Goal: Task Accomplishment & Management: Complete application form

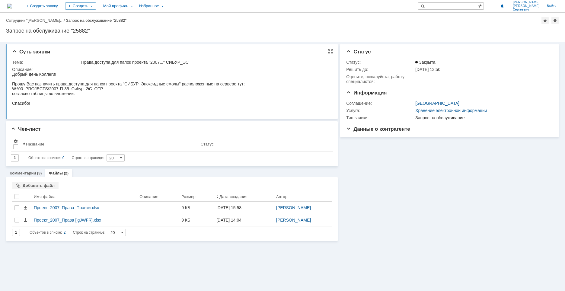
drag, startPoint x: 23, startPoint y: 155, endPoint x: 86, endPoint y: 95, distance: 86.5
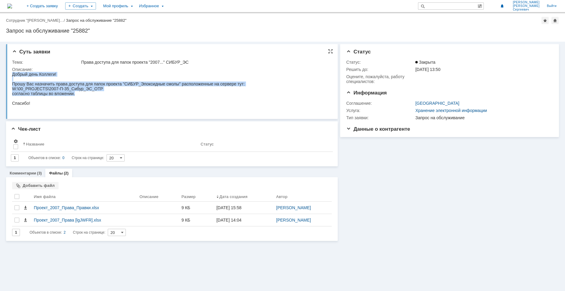
drag, startPoint x: 69, startPoint y: 98, endPoint x: 6, endPoint y: 86, distance: 64.6
click at [12, 86] on html "Добрый день Коллеги! Прошу Вас назначить права доступа для папок проекта "СИБУР…" at bounding box center [171, 89] width 318 height 34
copy body "Добрый день Коллеги! Прошу Вас назначить права доступа для папок проекта "СИБУР…"
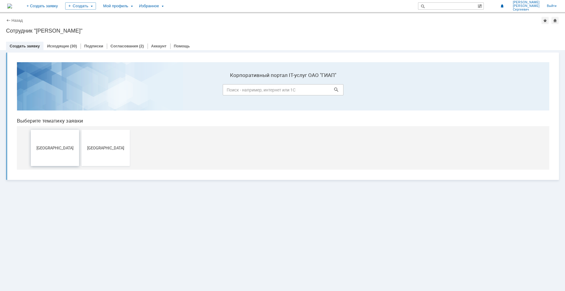
click at [56, 147] on span "[GEOGRAPHIC_DATA]" at bounding box center [55, 148] width 45 height 5
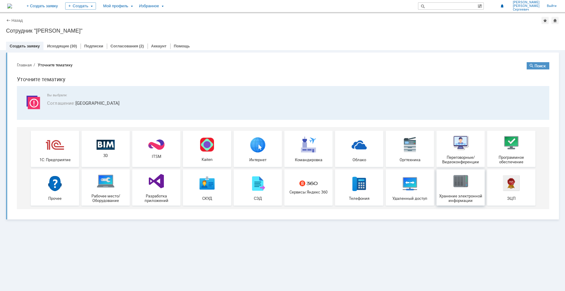
click at [458, 181] on img at bounding box center [461, 181] width 18 height 18
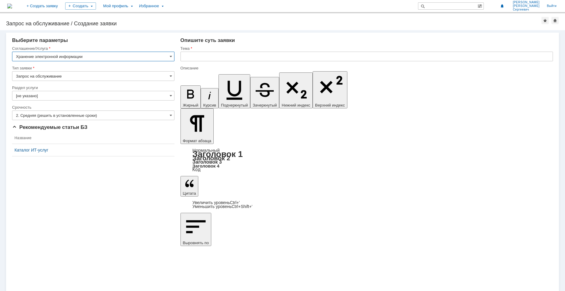
click at [197, 55] on input "text" at bounding box center [367, 57] width 373 height 10
click at [203, 55] on input "text" at bounding box center [367, 57] width 373 height 10
type input "Папки проекта "КуАз_УКЛ 5 и 6""
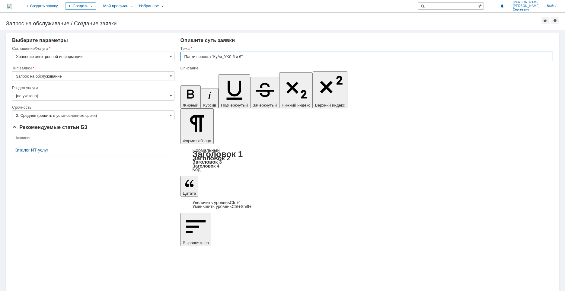
drag, startPoint x: 213, startPoint y: 56, endPoint x: 235, endPoint y: 56, distance: 21.4
click at [242, 58] on input "Папки проекта "КуАз_УКЛ 5 и 6"" at bounding box center [367, 57] width 373 height 10
click at [211, 51] on div "Тема" at bounding box center [367, 49] width 373 height 6
click at [243, 56] on input "Папки проекта "КуАз_УКЛ 5 и 6"" at bounding box center [367, 57] width 373 height 10
drag, startPoint x: 243, startPoint y: 56, endPoint x: 213, endPoint y: 56, distance: 30.2
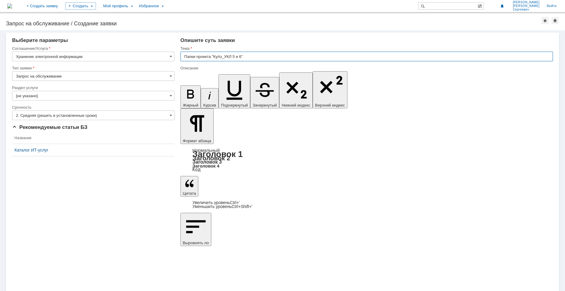
click at [213, 56] on input "Папки проекта "КуАз_УКЛ 5 и 6"" at bounding box center [367, 57] width 373 height 10
drag, startPoint x: 313, startPoint y: 2134, endPoint x: 372, endPoint y: 2132, distance: 59.2
drag, startPoint x: 370, startPoint y: 2134, endPoint x: 313, endPoint y: 2134, distance: 57.4
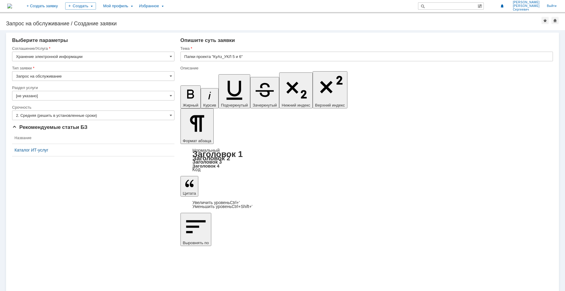
scroll to position [43, 2]
drag, startPoint x: 187, startPoint y: 2140, endPoint x: 220, endPoint y: 2140, distance: 33.5
copy div "W:\00_PROJECTS\"
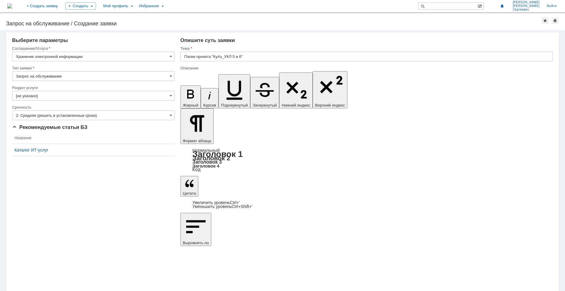
drag, startPoint x: 327, startPoint y: 2128, endPoint x: 331, endPoint y: 2128, distance: 3.6
drag, startPoint x: 324, startPoint y: 2128, endPoint x: 356, endPoint y: 2128, distance: 32.0
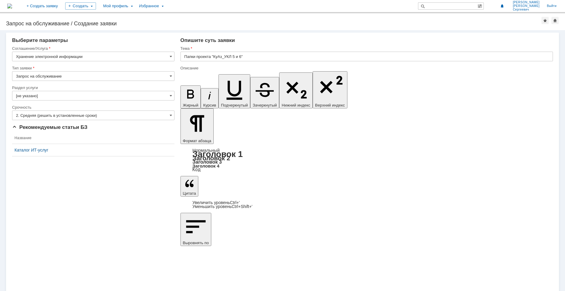
click at [368, 257] on div "Внимание! Выберите параметры Соглашение/Услуга Хранение электронной информации …" at bounding box center [282, 160] width 565 height 261
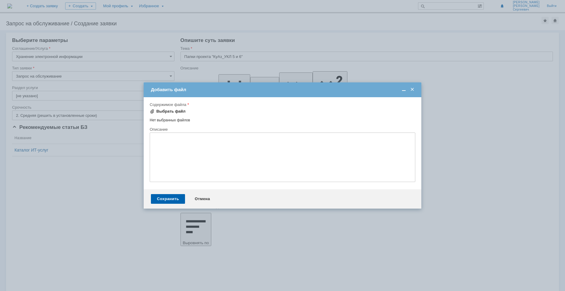
click at [164, 111] on div "Выбрать файл" at bounding box center [170, 111] width 29 height 5
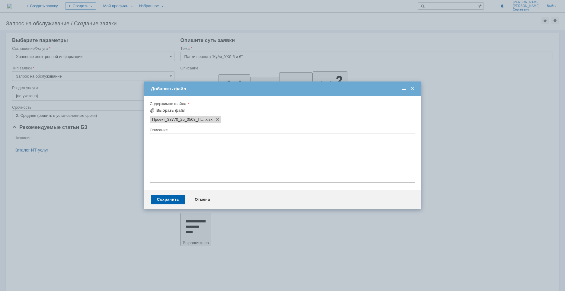
scroll to position [0, 0]
click at [165, 199] on div "Сохранить" at bounding box center [168, 200] width 34 height 10
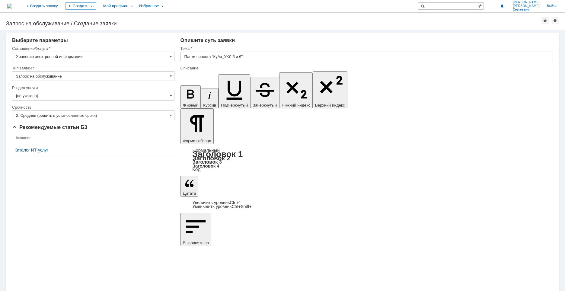
scroll to position [31, 2]
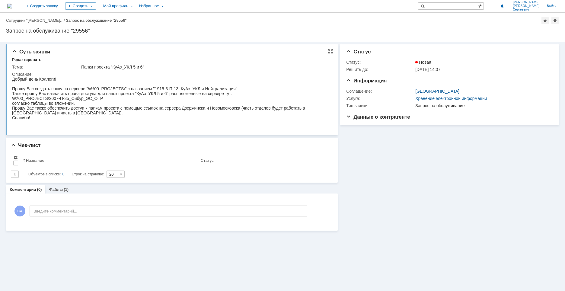
click at [88, 91] on div "Прошу Вас создать папку на сервере "W:\00_PROJECTS\" с названием "1915-3-П-13_К…" at bounding box center [171, 88] width 318 height 5
click at [47, 101] on div "W:\00_PROJECTS\2007-П-35_Сибур_ЭС_ОТР" at bounding box center [171, 98] width 318 height 5
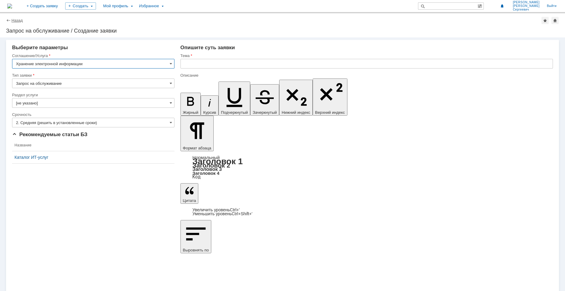
click at [16, 20] on link "Назад" at bounding box center [16, 20] width 11 height 5
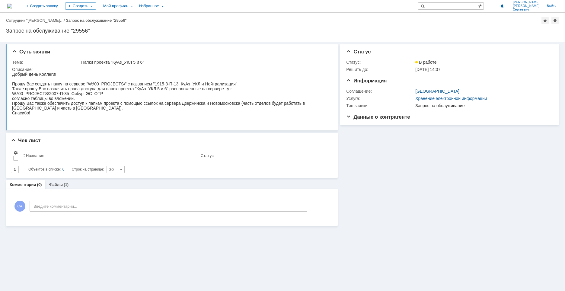
click at [16, 20] on link "Сотрудник "[PERSON_NAME]…" at bounding box center [35, 20] width 58 height 5
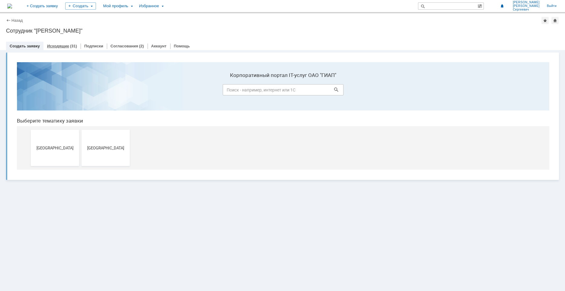
click at [53, 46] on link "Исходящие" at bounding box center [58, 46] width 22 height 5
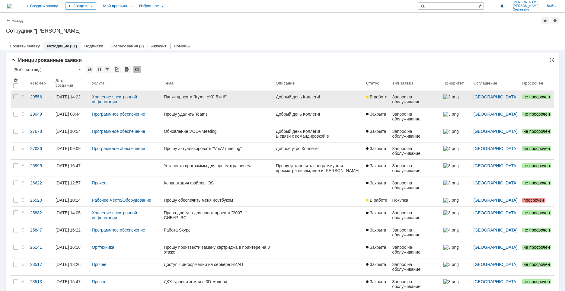
click at [190, 96] on div "Папки проекта "КуАз_УКЛ 5 и 6"" at bounding box center [217, 97] width 107 height 5
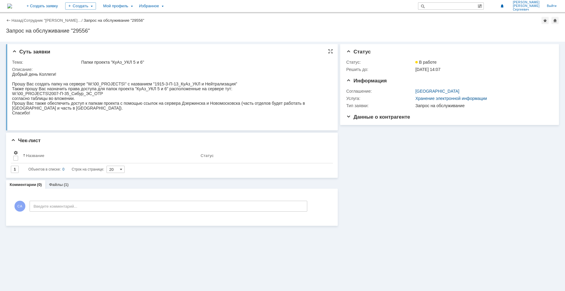
click at [47, 96] on div "W:\00_PROJECTS\2007-П-35_Сибур_ЭС_ОТР" at bounding box center [171, 93] width 318 height 5
drag, startPoint x: 47, startPoint y: 97, endPoint x: 99, endPoint y: 99, distance: 52.0
click at [99, 96] on div "W:\00_PROJECTS\2007-П-35_Сибур_ЭС_ОТР" at bounding box center [171, 93] width 318 height 5
click at [158, 101] on div "согласно таблицы во вложении." at bounding box center [171, 98] width 318 height 5
click at [96, 7] on div "Создать" at bounding box center [80, 5] width 31 height 7
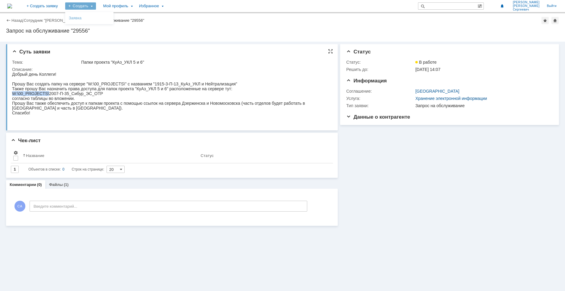
drag, startPoint x: 24, startPoint y: 168, endPoint x: 46, endPoint y: 97, distance: 74.9
click at [47, 96] on div "W:\00_PROJECTS\2007-П-35_Сибур_ЭС_ОТР" at bounding box center [171, 93] width 318 height 5
